Goal: Complete application form: Complete application form

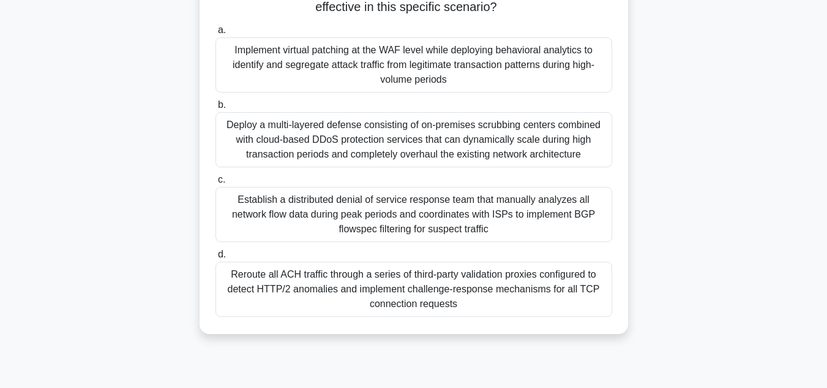
scroll to position [269, 0]
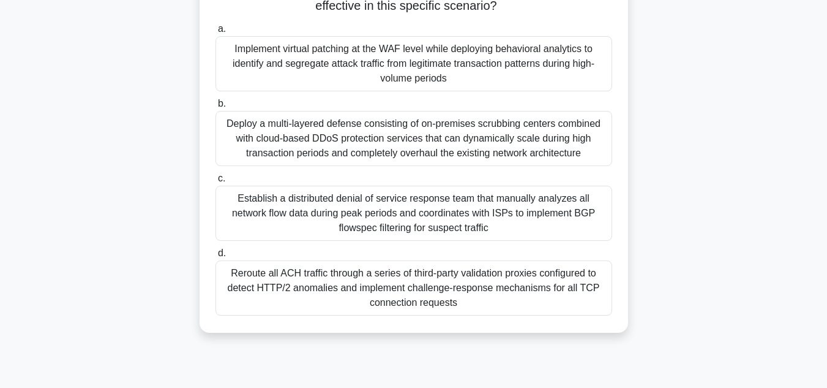
click at [818, 280] on html "Register 9:37 Stop CEH" at bounding box center [413, 61] width 827 height 661
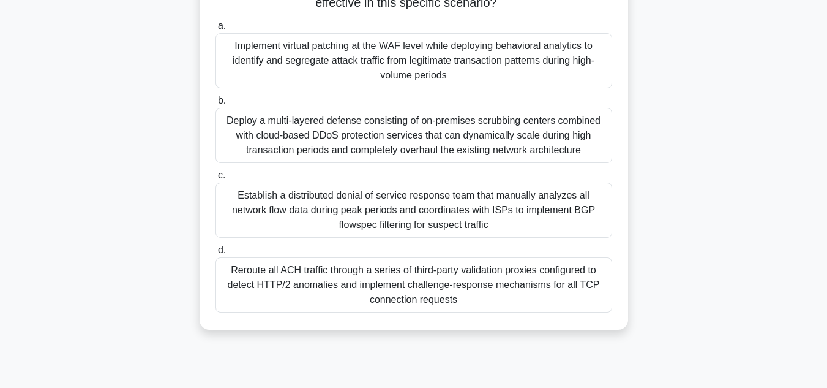
click at [416, 155] on div "Deploy a multi-layered defense consisting of on-premises scrubbing centers comb…" at bounding box center [414, 135] width 397 height 55
click at [216, 105] on input "b. Deploy a multi-layered defense consisting of on-premises scrubbing centers c…" at bounding box center [216, 101] width 0 height 8
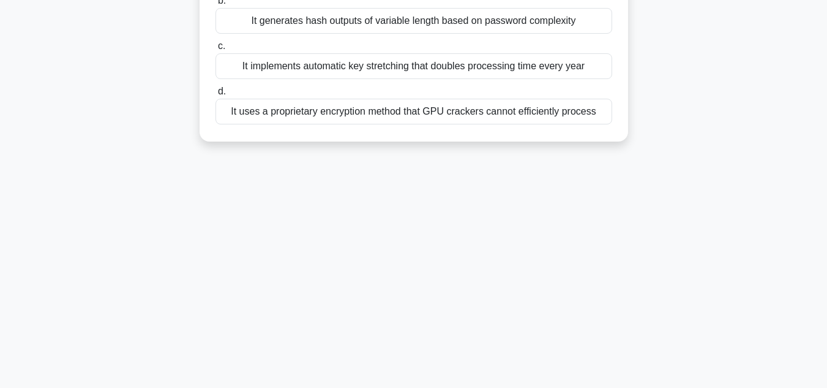
scroll to position [257, 0]
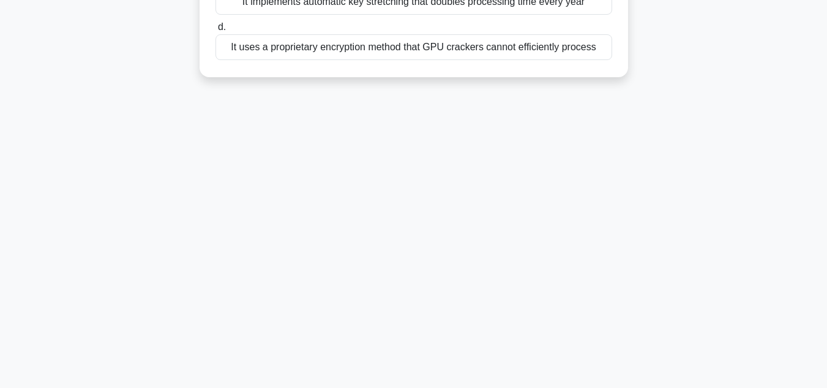
click at [344, 59] on div "It uses a proprietary encryption method that GPU crackers cannot efficiently pr…" at bounding box center [414, 47] width 397 height 26
click at [216, 31] on input "d. It uses a proprietary encryption method that GPU crackers cannot efficiently…" at bounding box center [216, 27] width 0 height 8
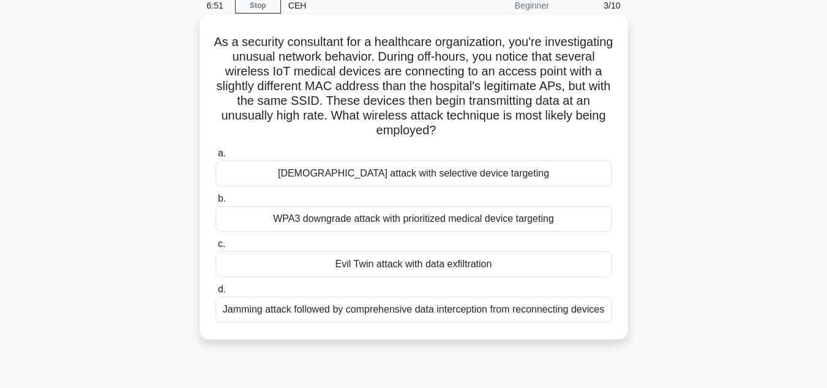
scroll to position [0, 0]
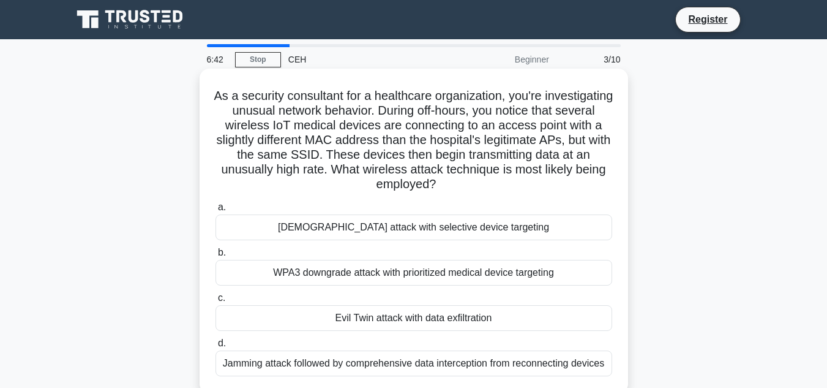
click at [392, 228] on div "[DEMOGRAPHIC_DATA] attack with selective device targeting" at bounding box center [414, 227] width 397 height 26
click at [216, 211] on input "a. [DEMOGRAPHIC_DATA] attack with selective device targeting" at bounding box center [216, 207] width 0 height 8
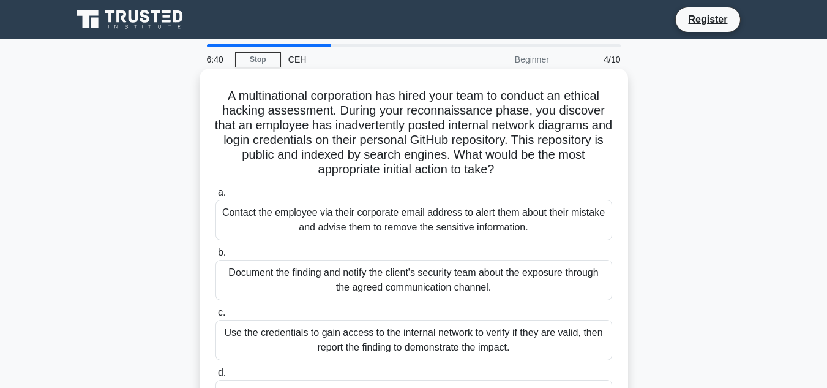
click at [399, 221] on div "Contact the employee via their corporate email address to alert them about thei…" at bounding box center [414, 220] width 397 height 40
click at [216, 197] on input "a. Contact the employee via their corporate email address to alert them about t…" at bounding box center [216, 193] width 0 height 8
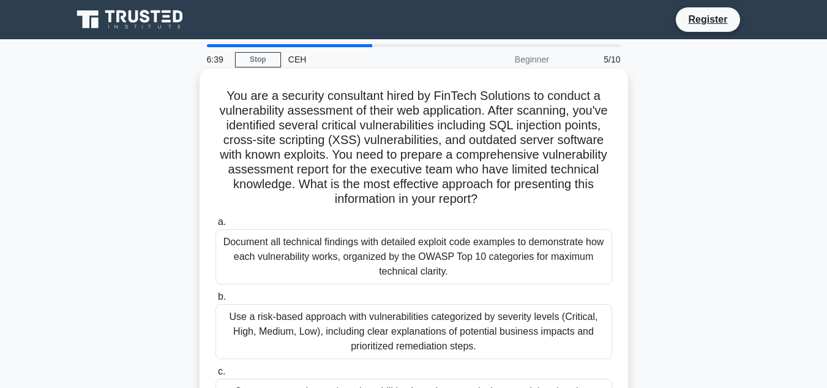
click at [380, 258] on div "Document all technical findings with detailed exploit code examples to demonstr…" at bounding box center [414, 256] width 397 height 55
click at [216, 226] on input "a. Document all technical findings with detailed exploit code examples to demon…" at bounding box center [216, 222] width 0 height 8
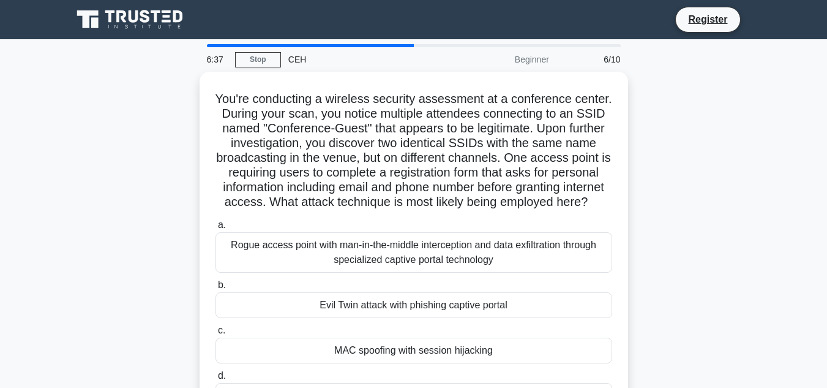
click at [380, 258] on div "Rogue access point with man-in-the-middle interception and data exfiltration th…" at bounding box center [414, 252] width 397 height 40
click at [216, 229] on input "a. Rogue access point with man-in-the-middle interception and data exfiltration…" at bounding box center [216, 225] width 0 height 8
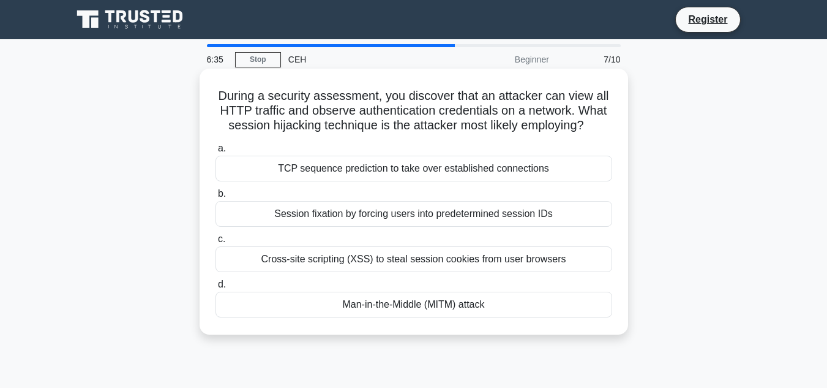
click at [411, 168] on div "TCP sequence prediction to take over established connections" at bounding box center [414, 169] width 397 height 26
click at [216, 152] on input "a. TCP sequence prediction to take over established connections" at bounding box center [216, 149] width 0 height 8
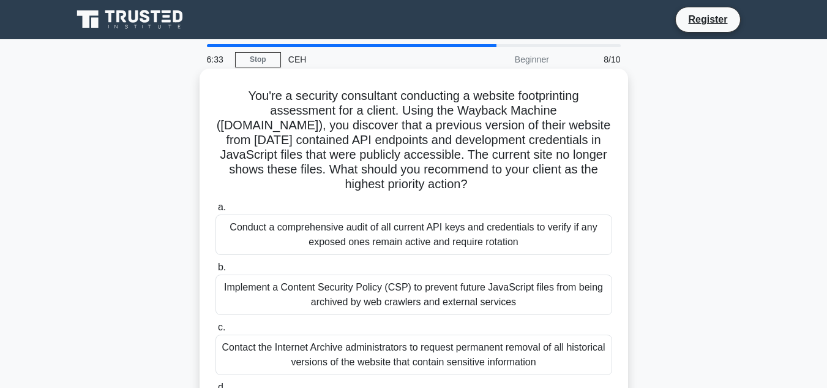
click at [381, 228] on div "Conduct a comprehensive audit of all current API keys and credentials to verify…" at bounding box center [414, 234] width 397 height 40
click at [216, 211] on input "a. Conduct a comprehensive audit of all current API keys and credentials to ver…" at bounding box center [216, 207] width 0 height 8
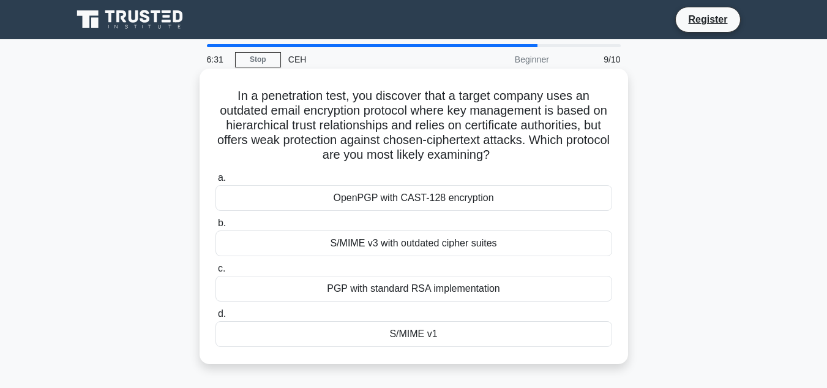
click at [401, 197] on div "OpenPGP with CAST-128 encryption" at bounding box center [414, 198] width 397 height 26
click at [216, 182] on input "a. OpenPGP with CAST-128 encryption" at bounding box center [216, 178] width 0 height 8
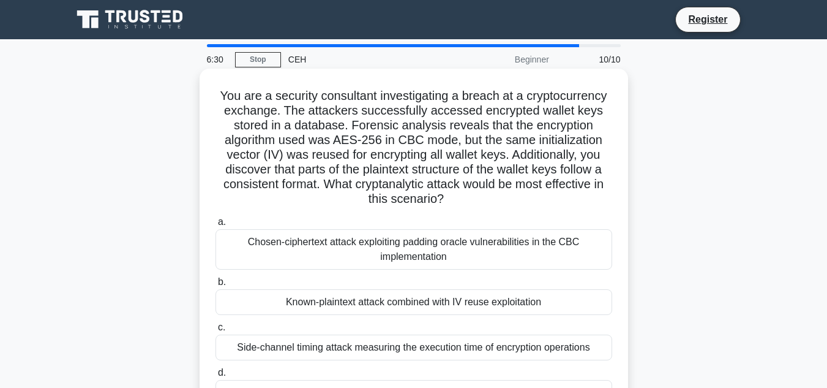
click at [385, 241] on div "Chosen-ciphertext attack exploiting padding oracle vulnerabilities in the CBC i…" at bounding box center [414, 249] width 397 height 40
click at [216, 226] on input "a. Chosen-ciphertext attack exploiting padding oracle vulnerabilities in the CB…" at bounding box center [216, 222] width 0 height 8
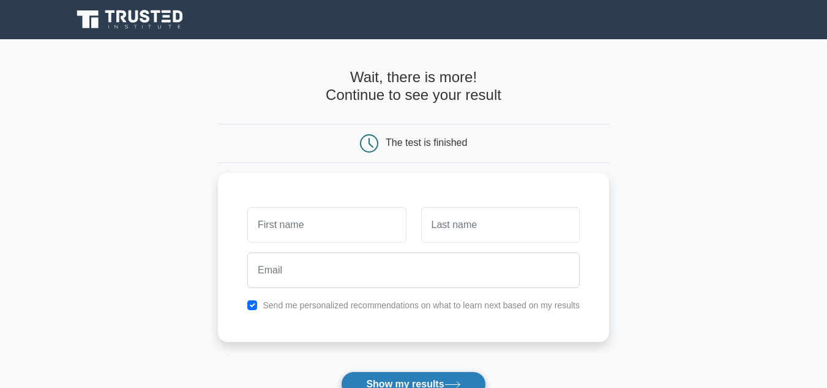
click at [395, 383] on button "Show my results" at bounding box center [413, 384] width 145 height 26
